Goal: Obtain resource: Obtain resource

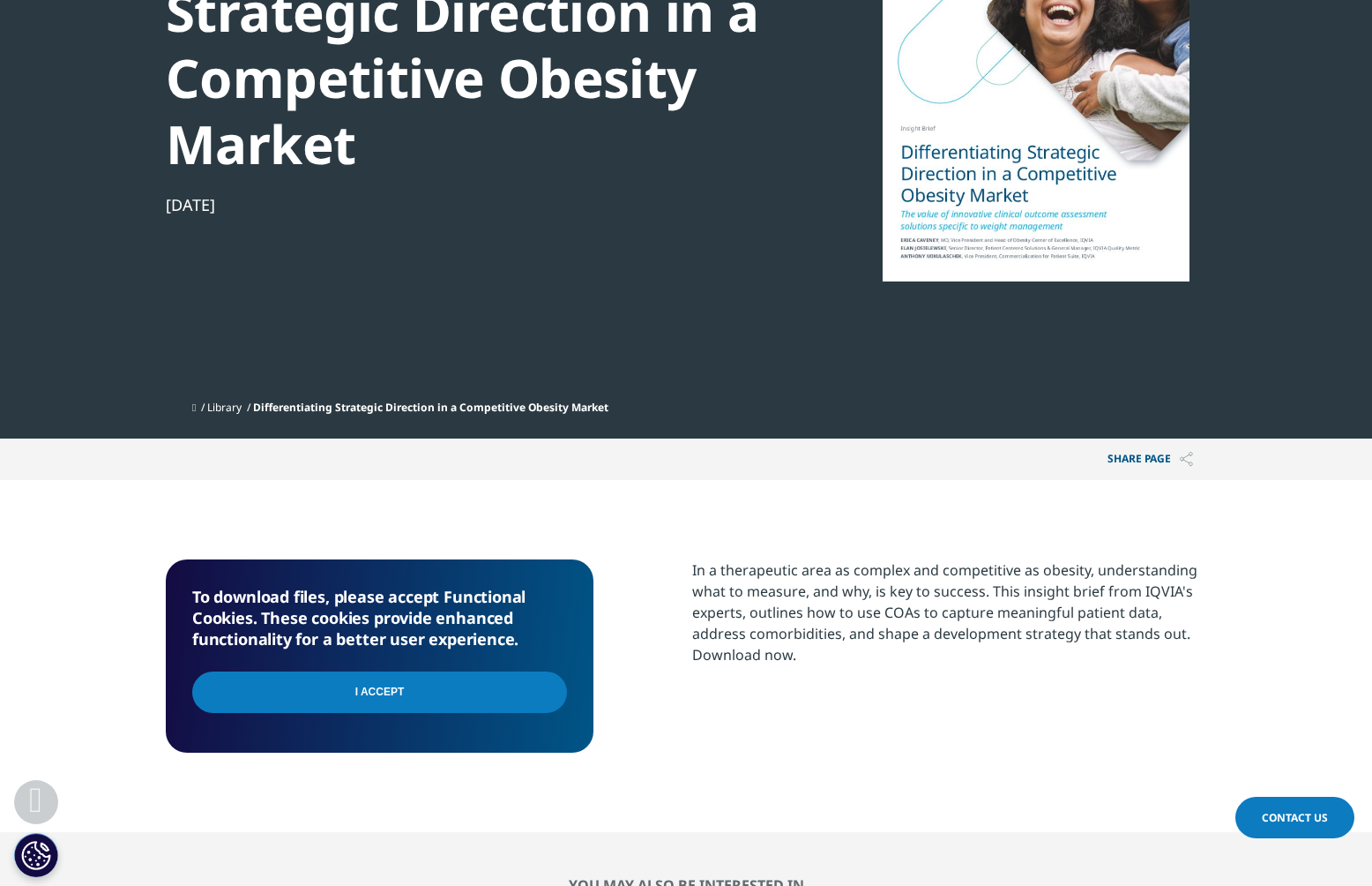
scroll to position [294, 0]
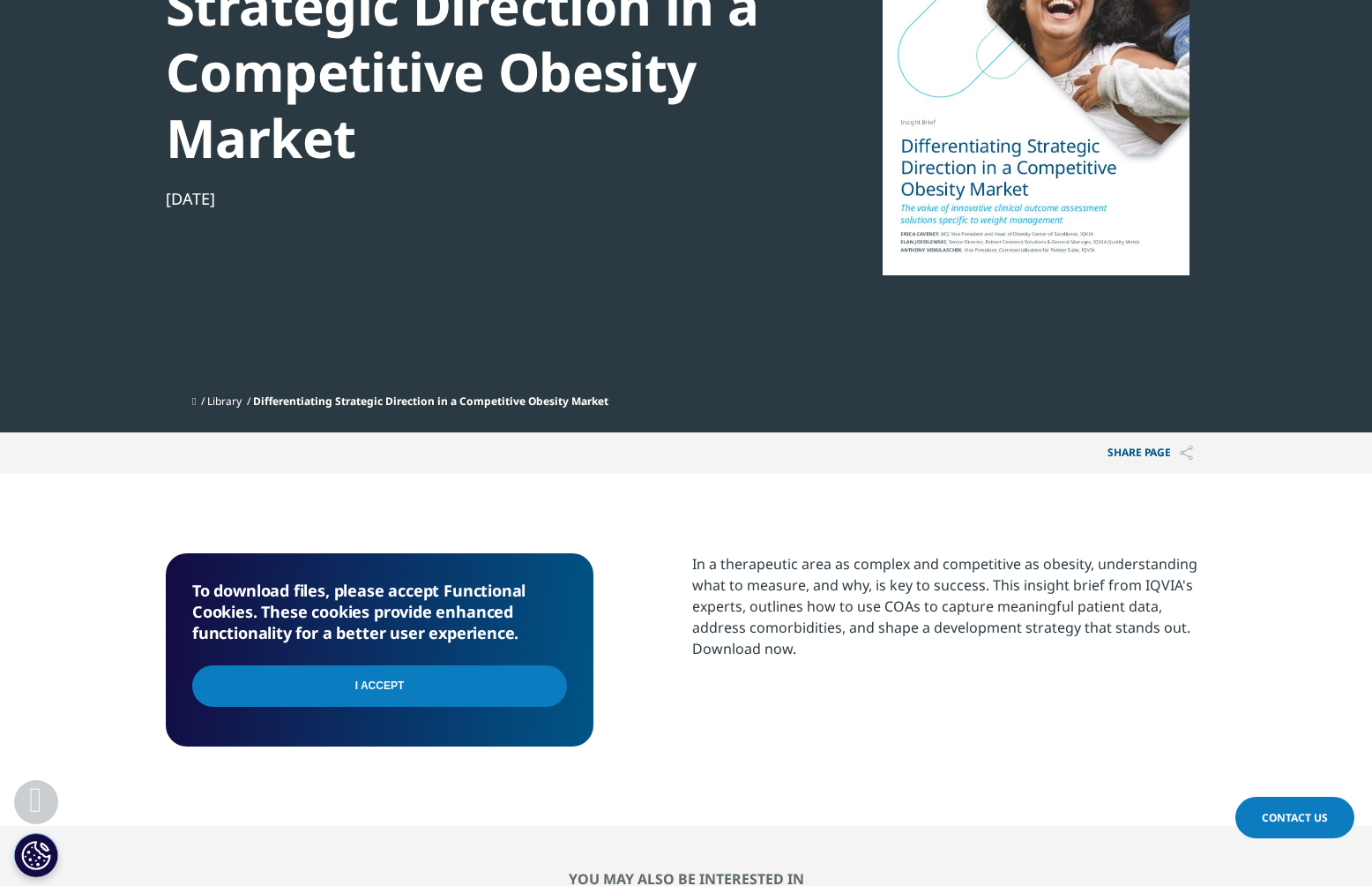
click at [363, 691] on input "I Accept" at bounding box center [380, 686] width 375 height 41
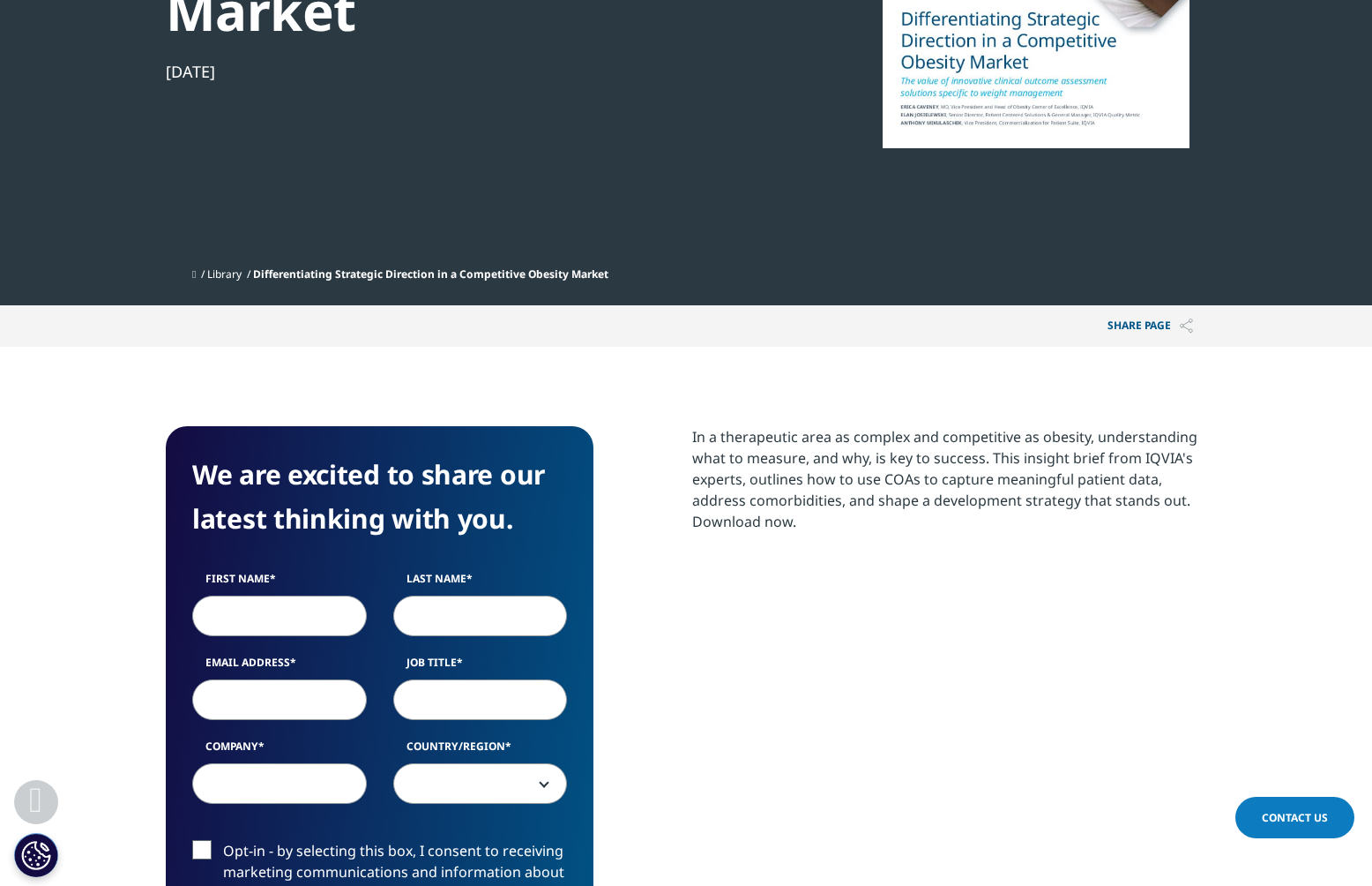
scroll to position [426, 0]
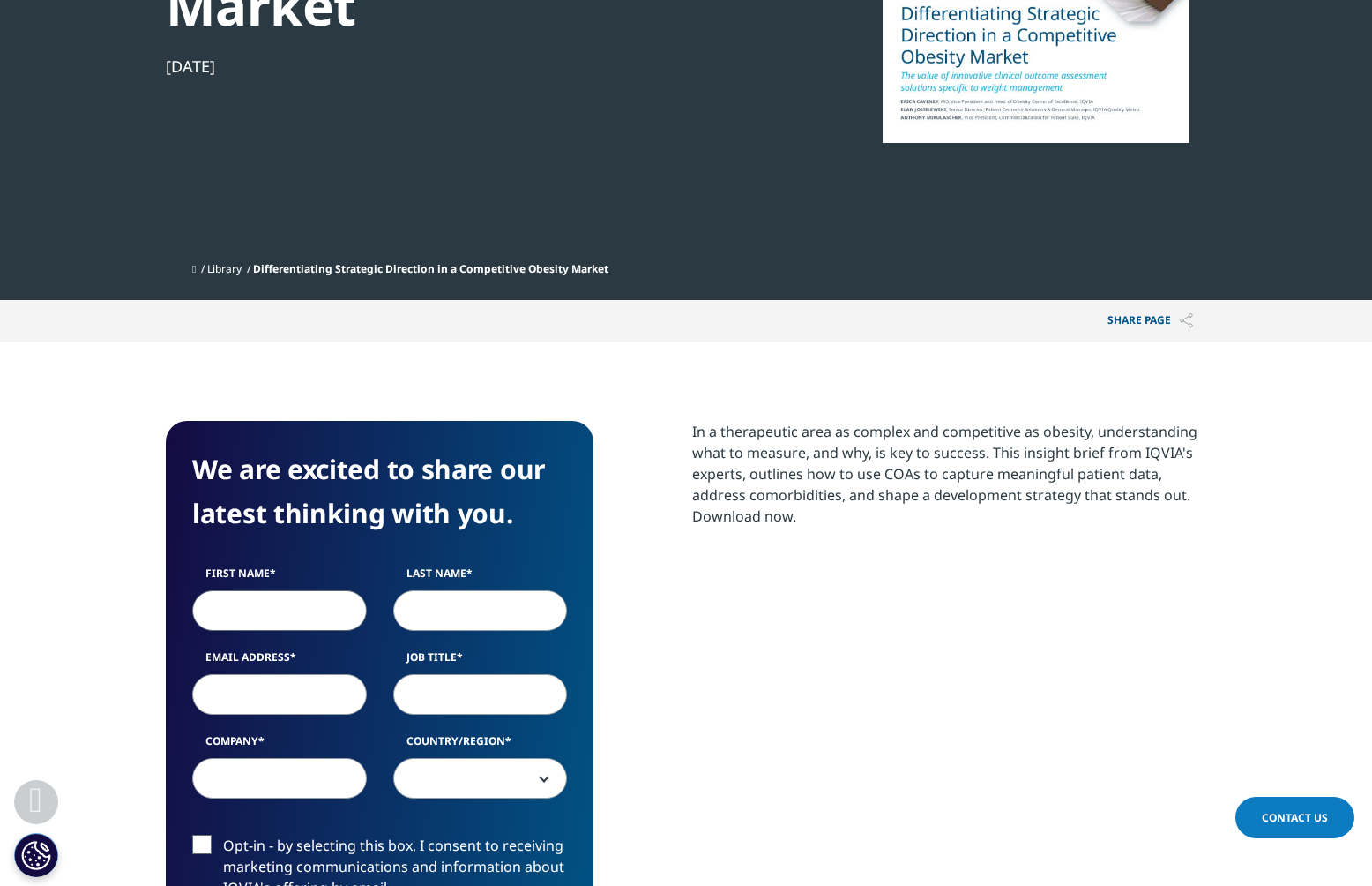
click at [286, 618] on input "First Name" at bounding box center [279, 611] width 175 height 41
type input "[PERSON_NAME]"
type input "[PERSON_NAME][EMAIL_ADDRESS][PERSON_NAME][PERSON_NAME][DOMAIN_NAME]"
type input "Genentech, Inc. - Member of the Roche Group"
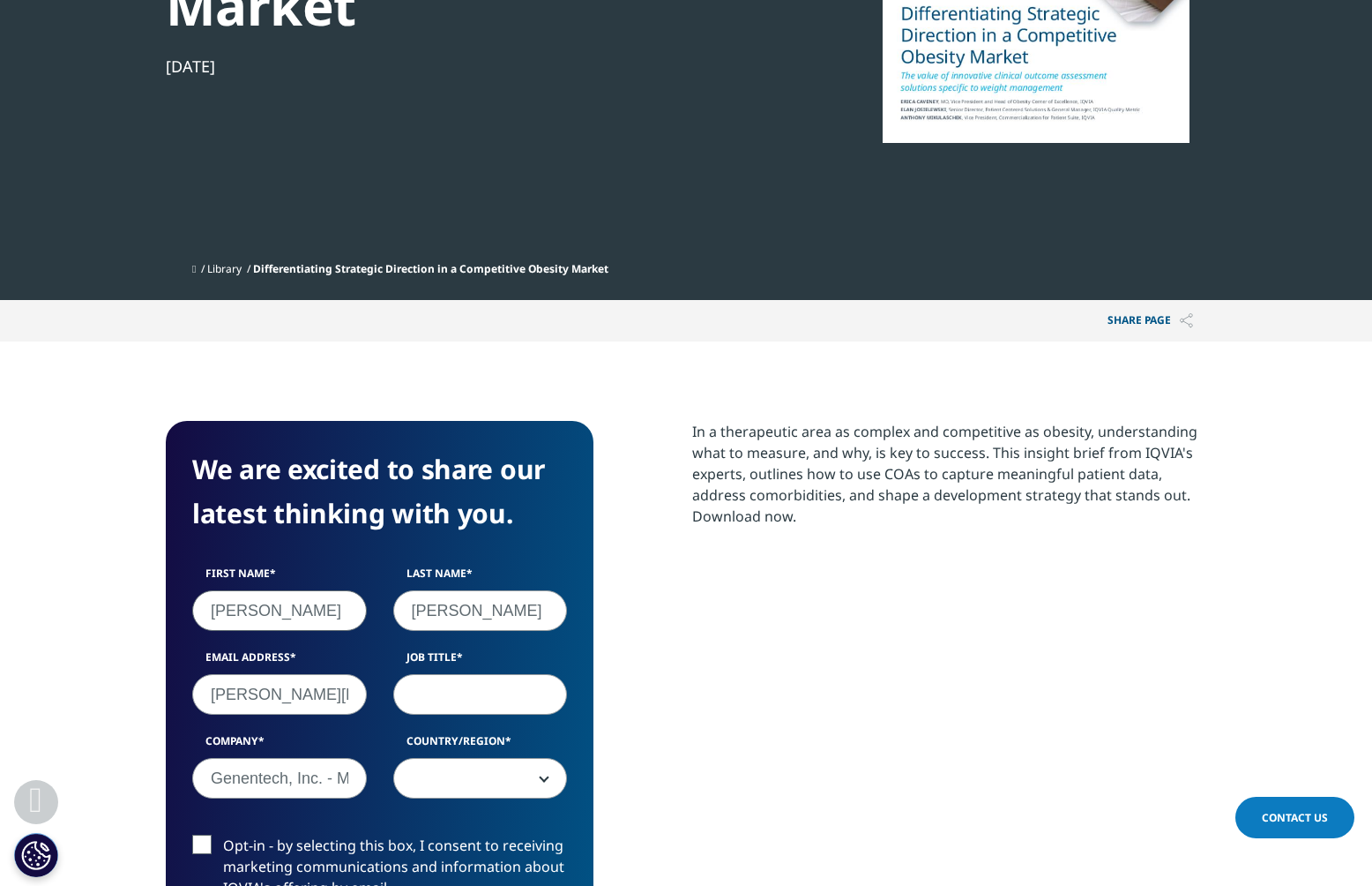
select select "[GEOGRAPHIC_DATA]"
click at [476, 706] on input "Job Title" at bounding box center [480, 695] width 175 height 41
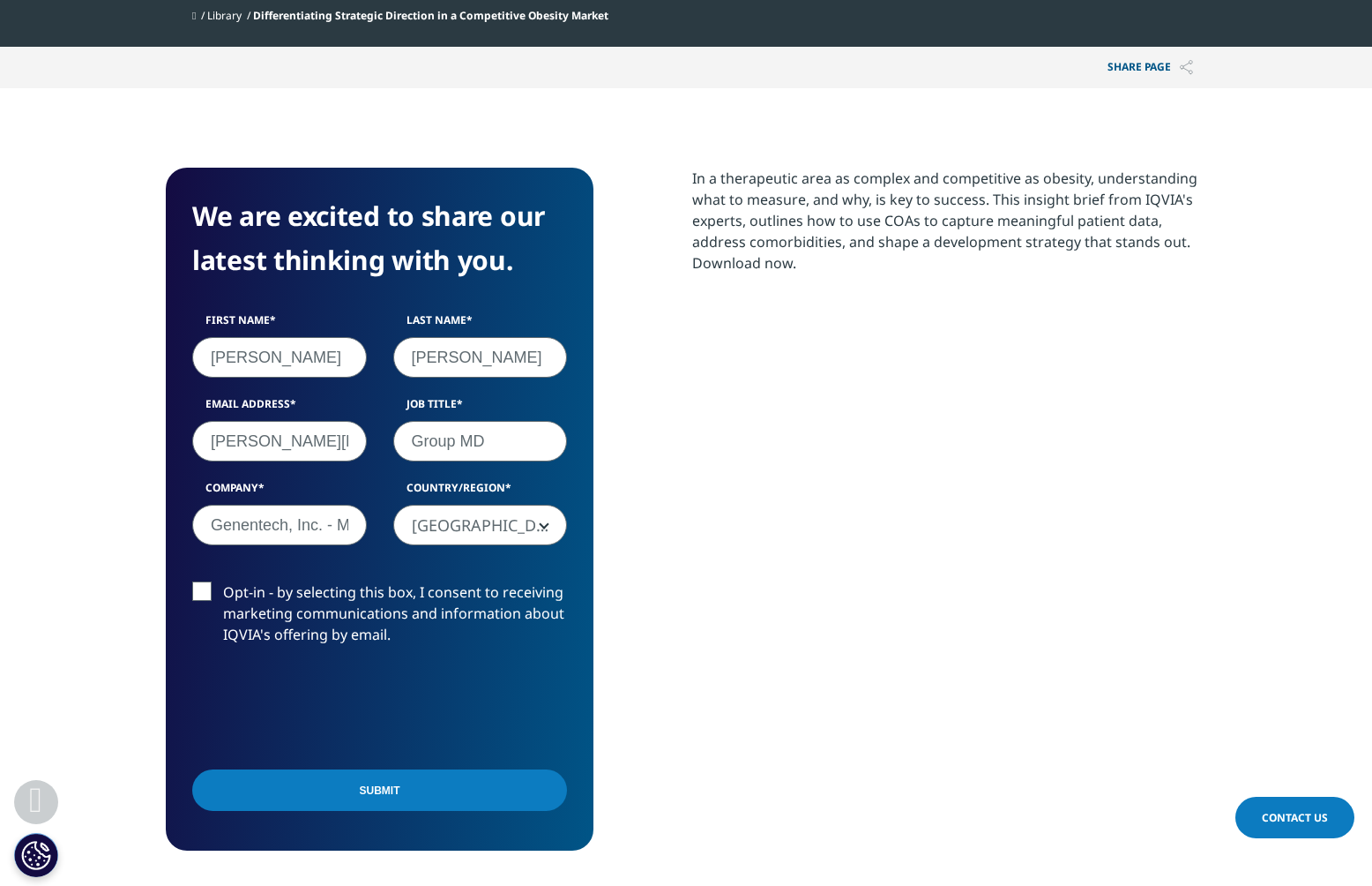
scroll to position [726, 0]
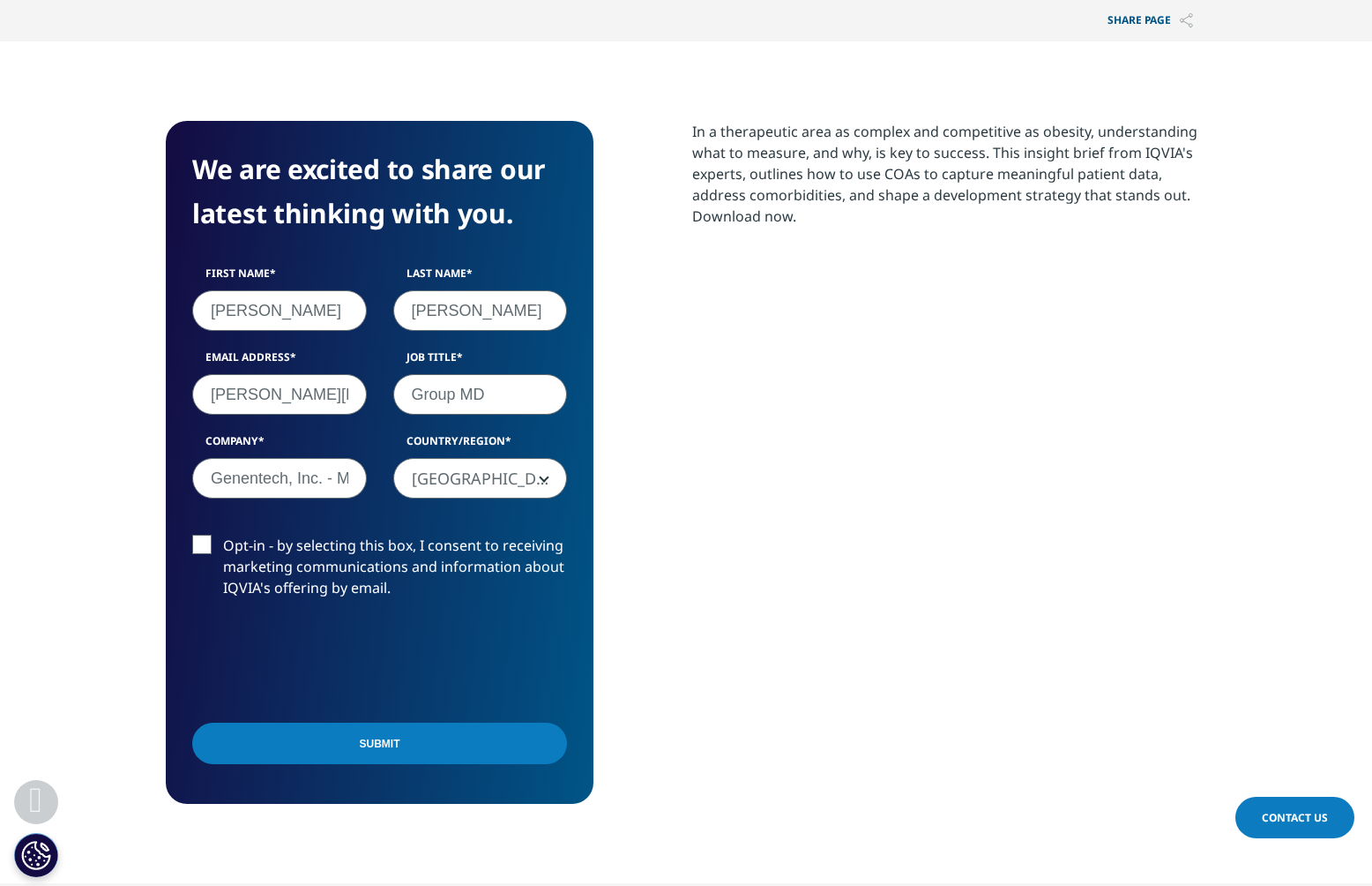
type input "Group MD"
click at [377, 754] on input "Submit" at bounding box center [380, 743] width 375 height 41
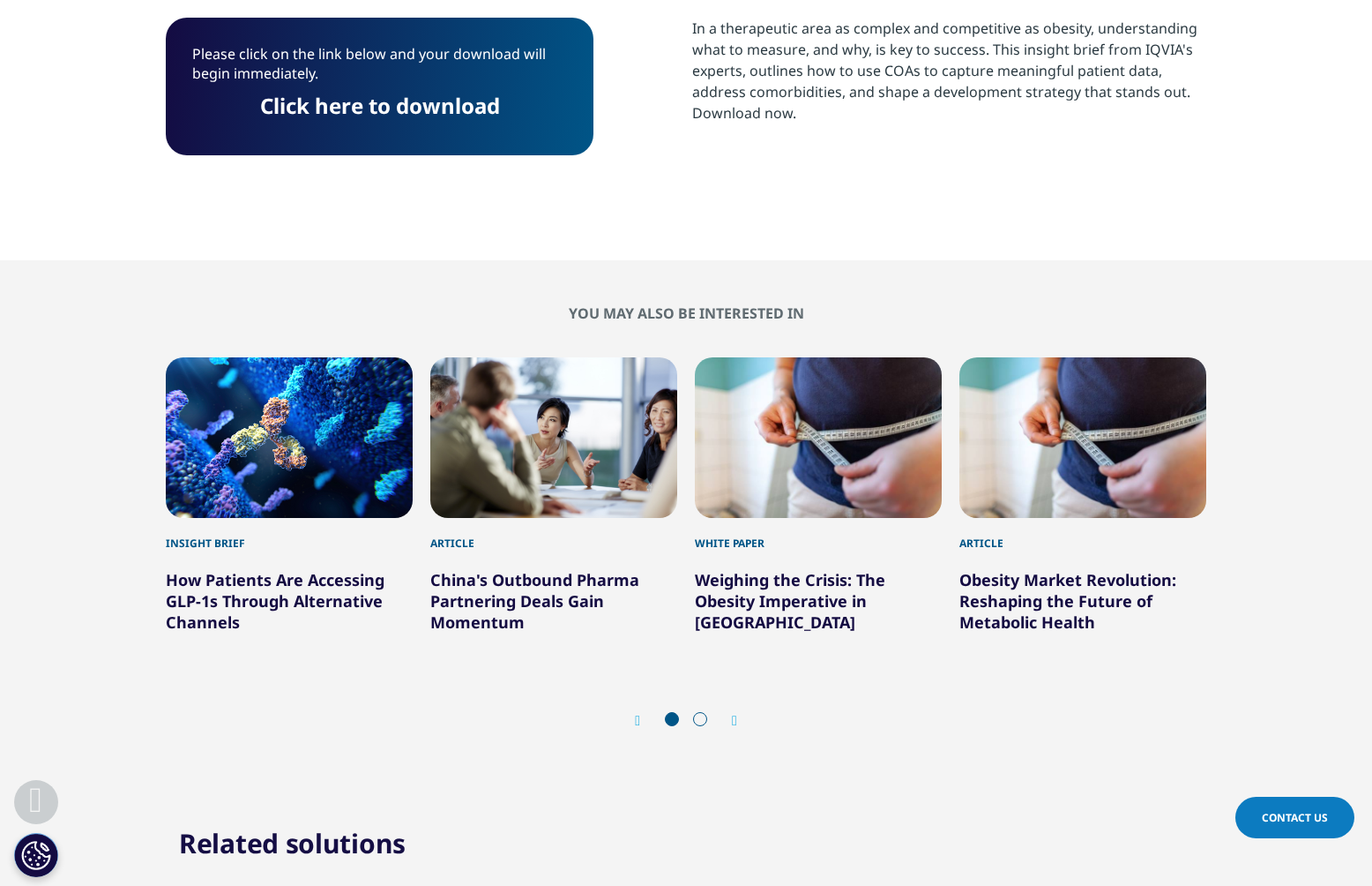
scroll to position [826, 0]
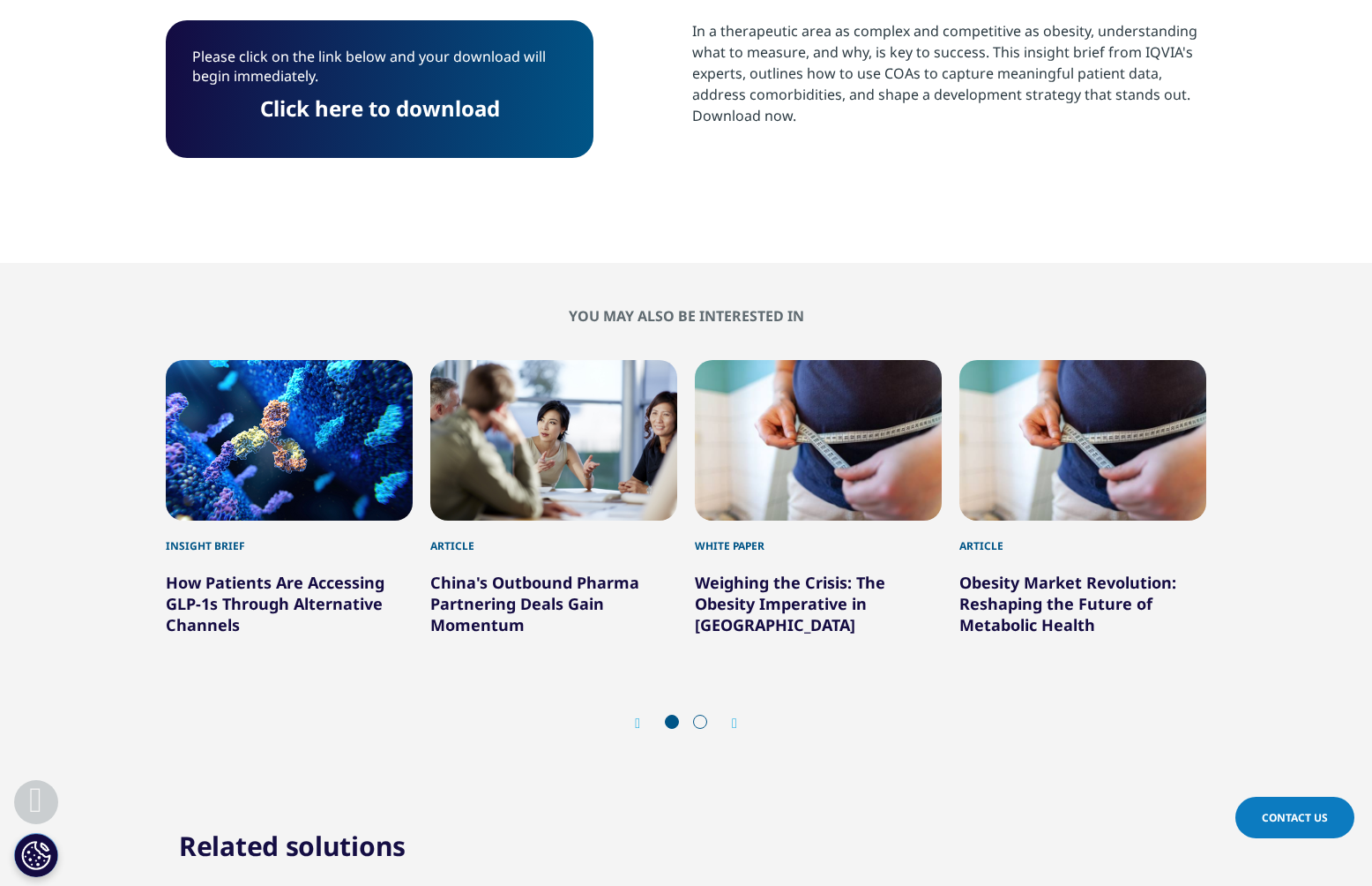
click at [405, 107] on link "Click here to download" at bounding box center [380, 108] width 240 height 29
